Goal: Find specific page/section: Find specific page/section

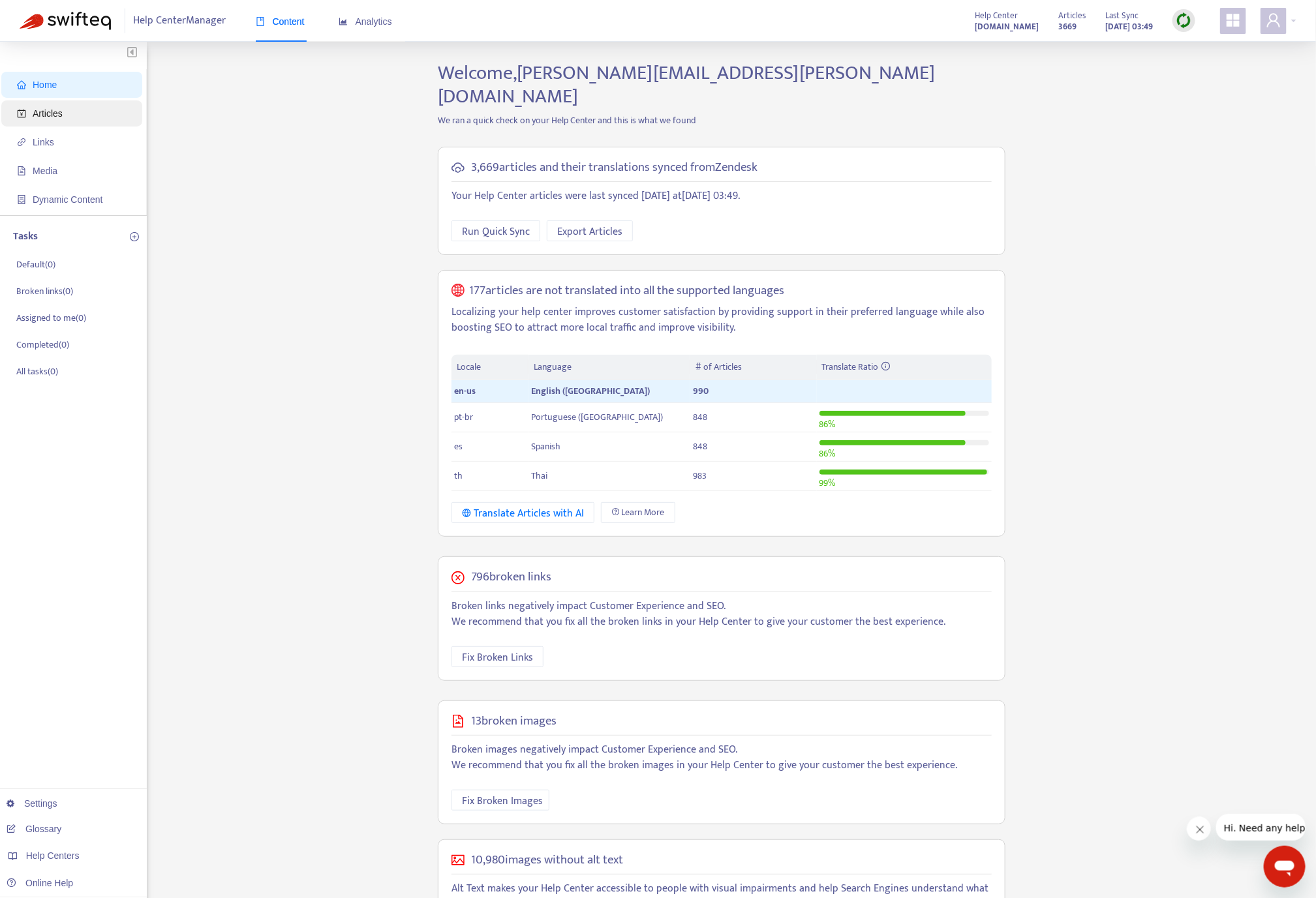
click at [39, 113] on span "Articles" at bounding box center [47, 113] width 30 height 11
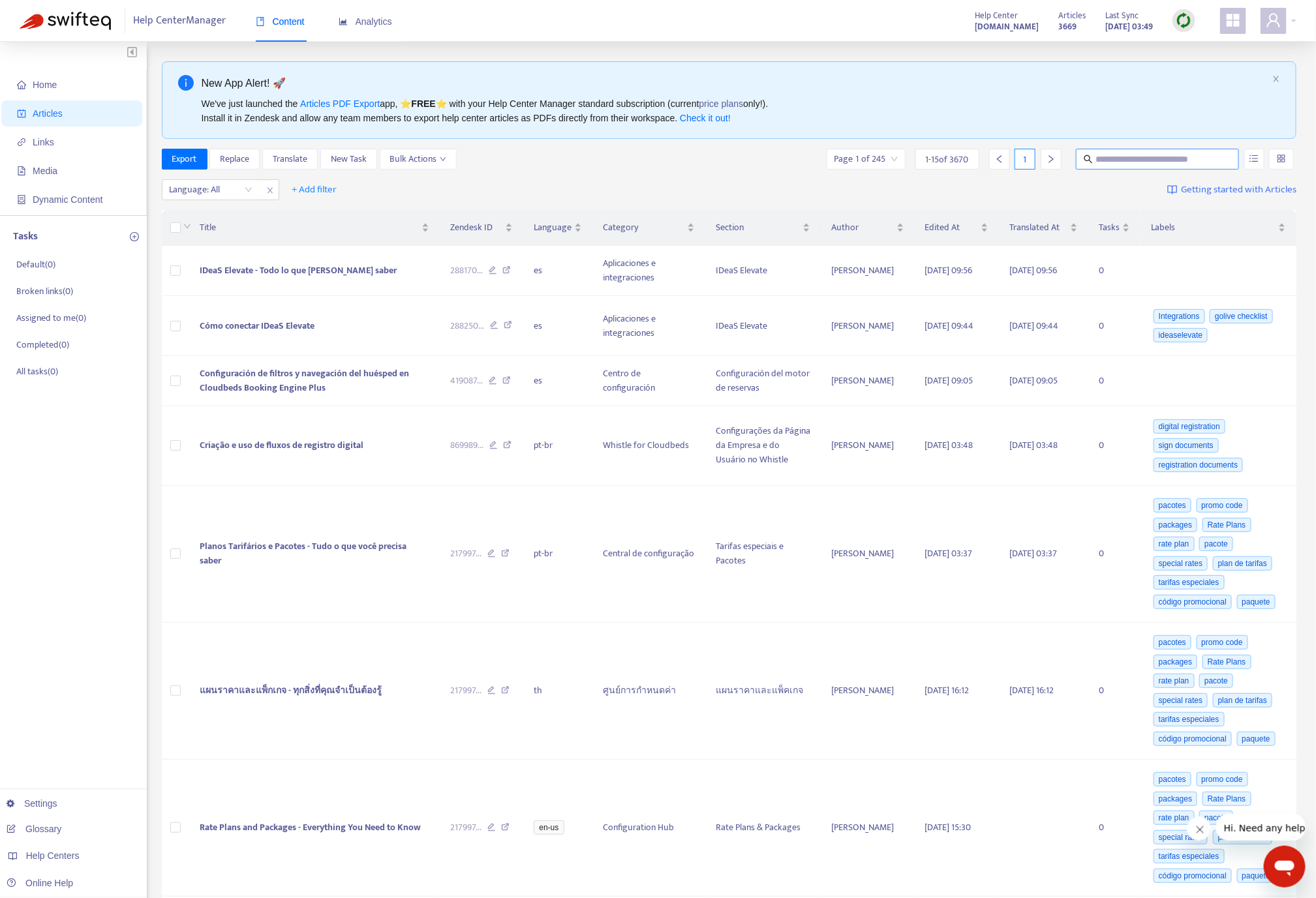
click at [1137, 152] on input "text" at bounding box center [1158, 159] width 126 height 15
paste input "**********"
type input "**********"
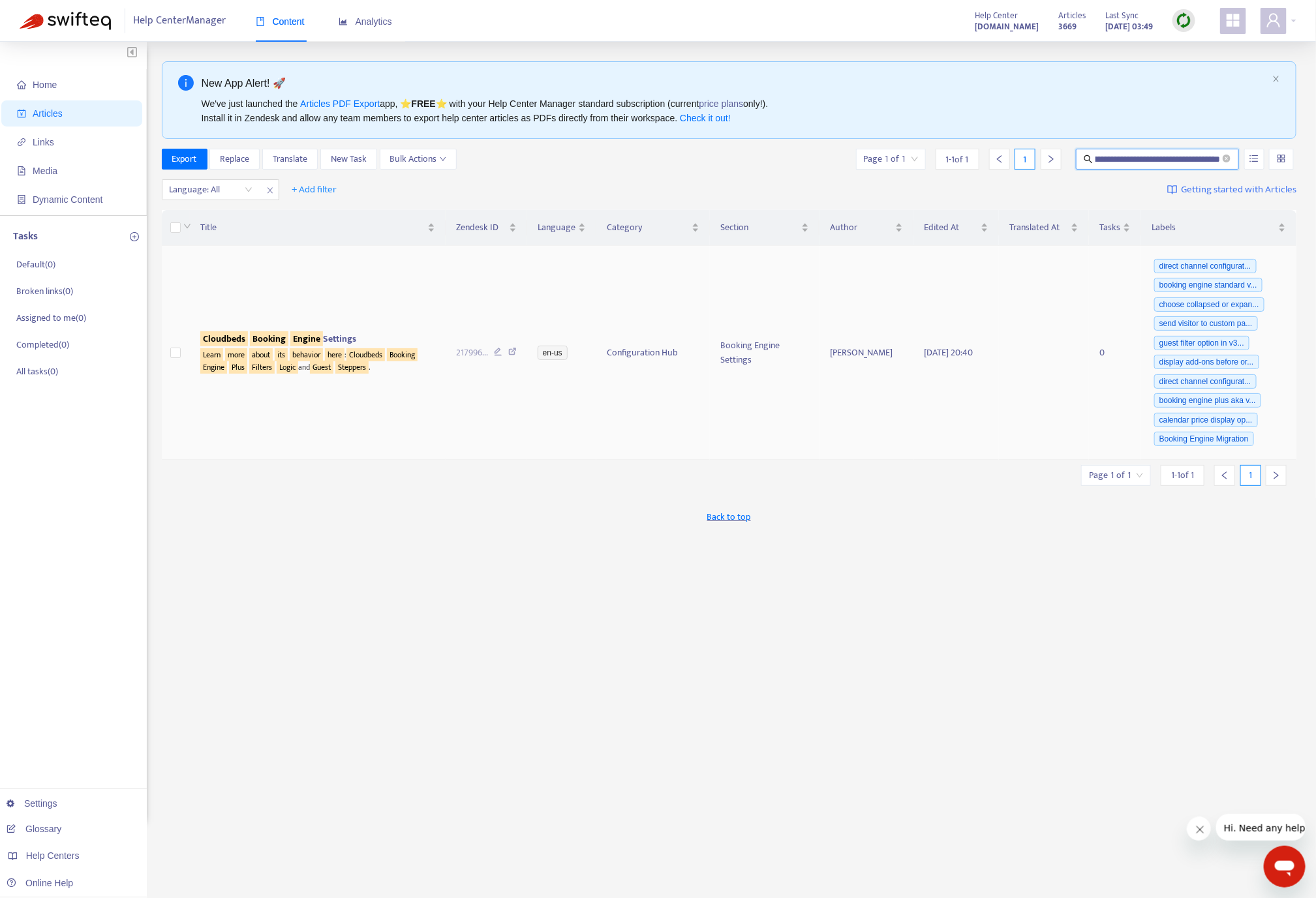
click at [322, 343] on sqkw "Engine" at bounding box center [306, 339] width 33 height 15
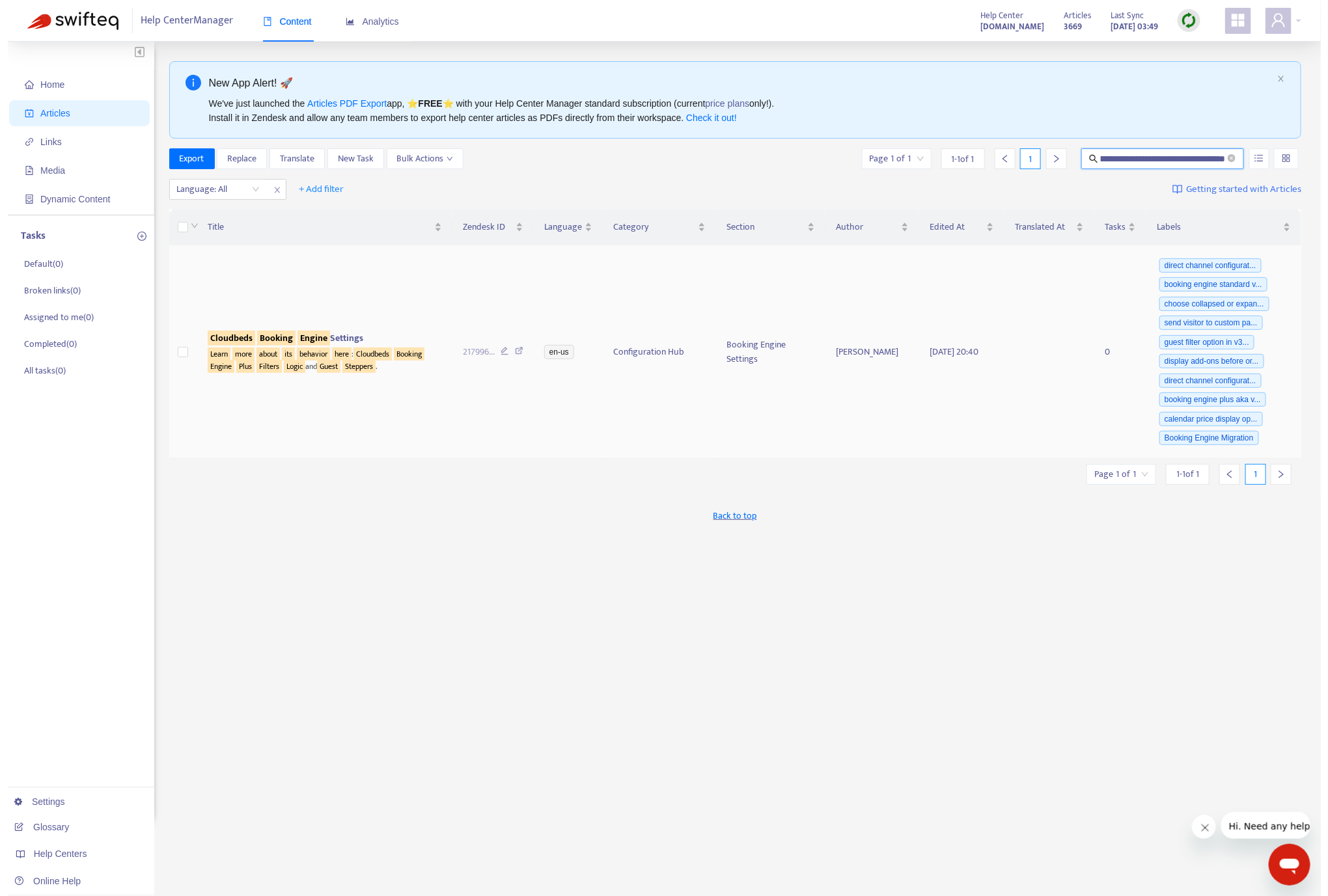
scroll to position [0, 0]
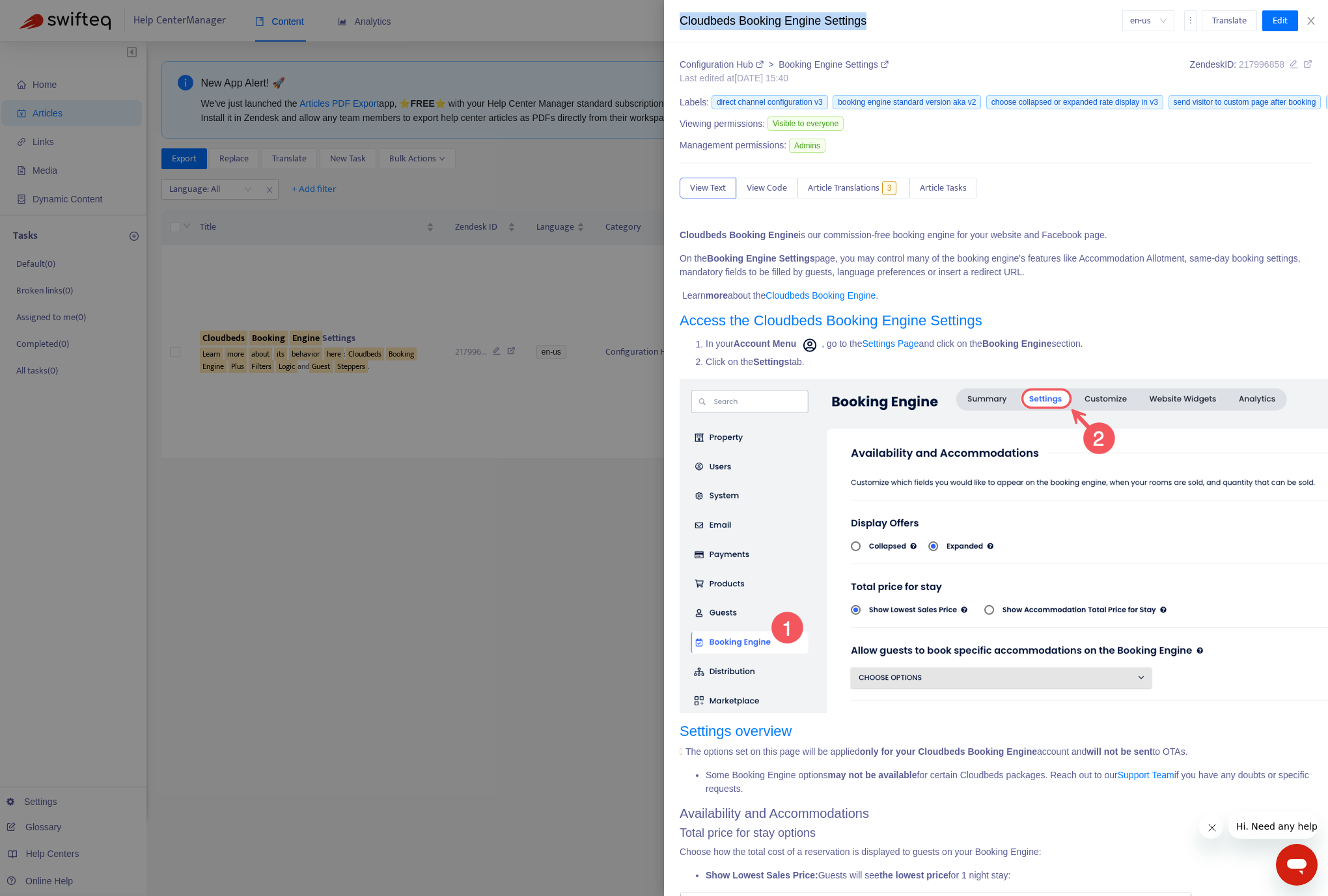
drag, startPoint x: 905, startPoint y: 25, endPoint x: 661, endPoint y: 14, distance: 244.2
click at [661, 14] on div "Cloudbeds Booking Engine Settings en-us Translate Edit Configuration Hub > Book…" at bounding box center [664, 448] width 1328 height 896
copy div "Cloudbeds Booking Engine Settings"
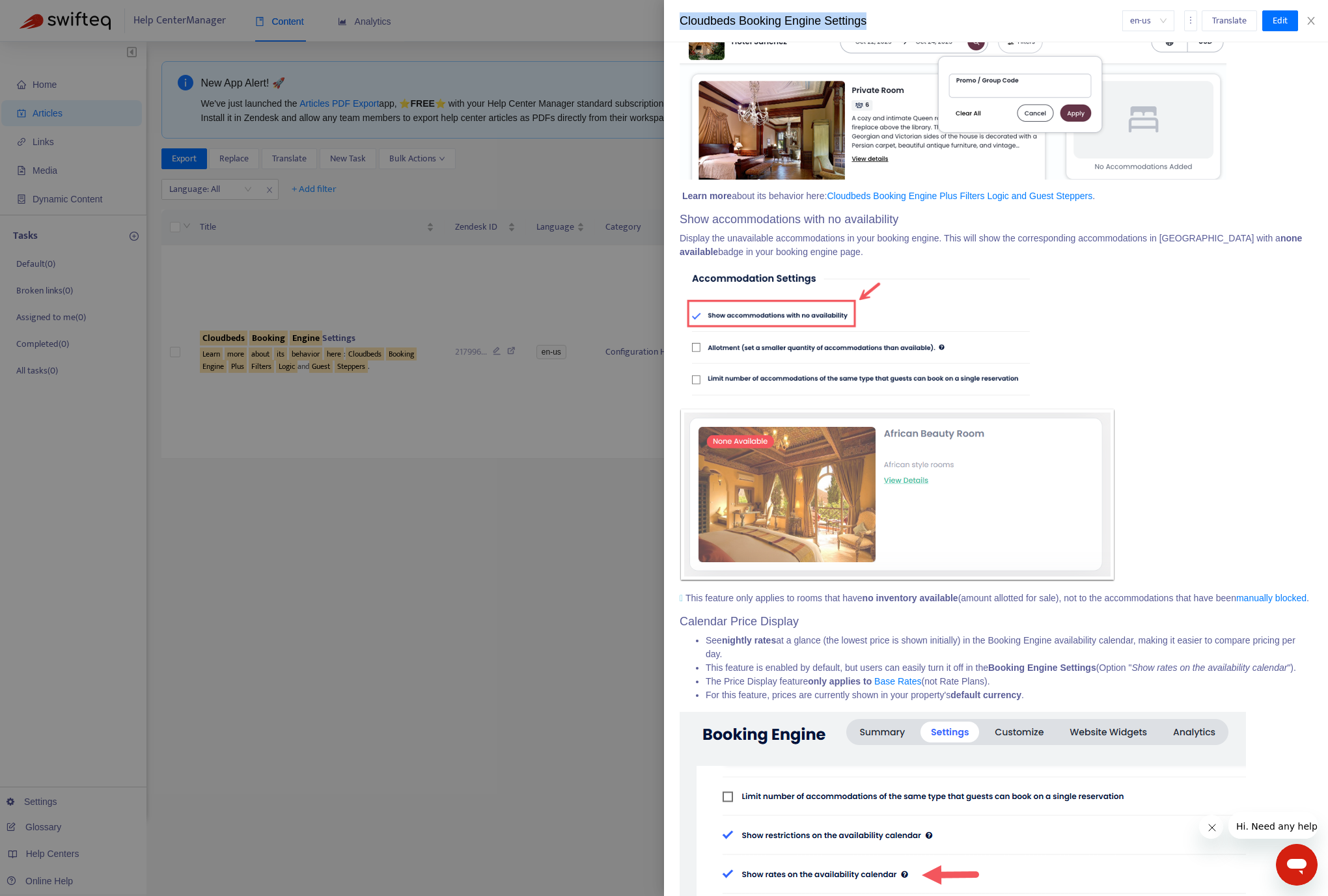
scroll to position [7475, 0]
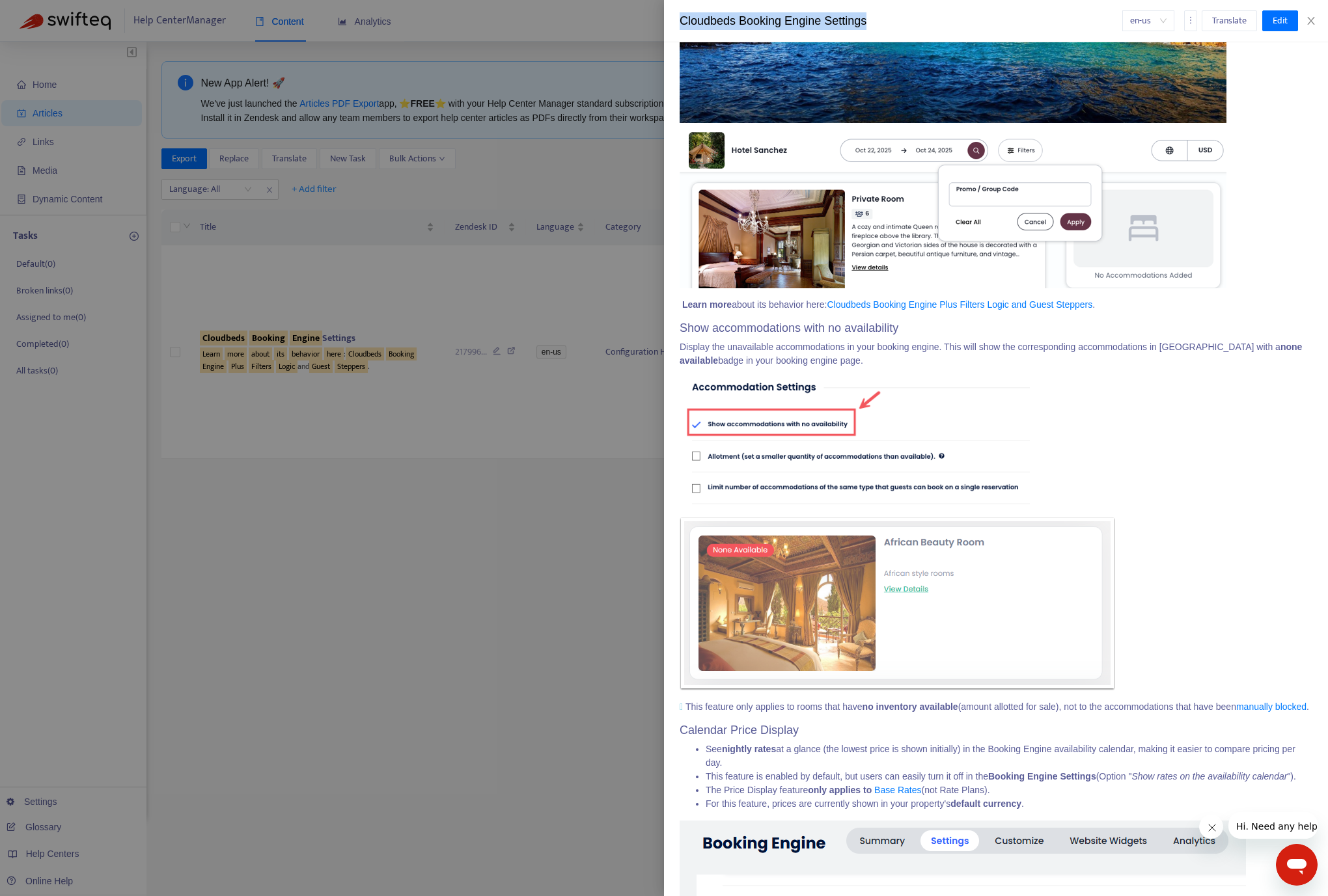
click at [922, 310] on link "Cloudbeds Booking Engine Plus Filters Logic and Guest Steppers" at bounding box center [960, 305] width 266 height 11
